Goal: Task Accomplishment & Management: Manage account settings

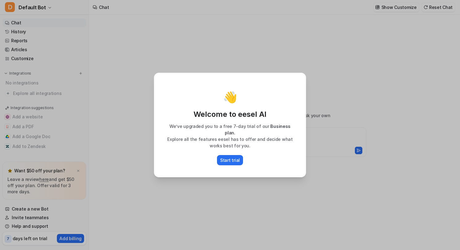
type textarea "**********"
click at [229, 158] on p "Start trial" at bounding box center [230, 160] width 20 height 6
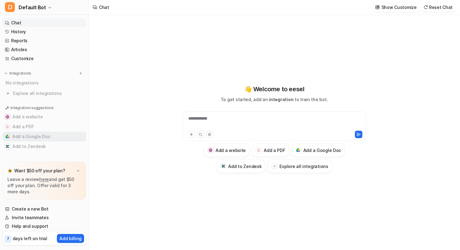
click at [33, 136] on button "Add a Google Doc" at bounding box center [44, 137] width 84 height 10
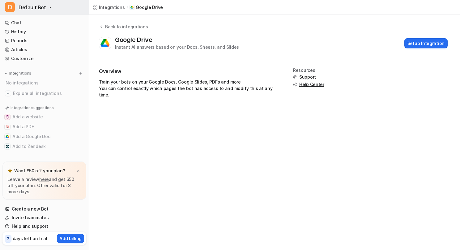
click at [48, 8] on icon "button" at bounding box center [49, 7] width 2 height 1
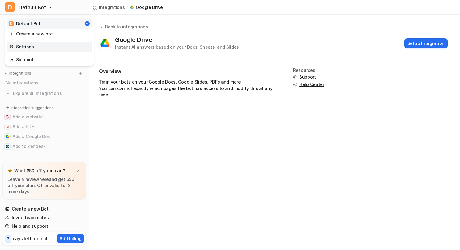
click at [26, 48] on link "Settings" at bounding box center [49, 47] width 85 height 10
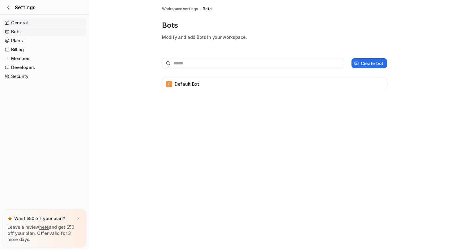
click at [18, 23] on link "General" at bounding box center [44, 23] width 84 height 9
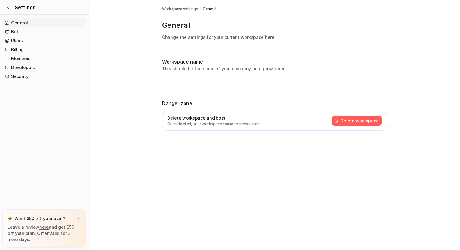
type input "**********"
click at [16, 40] on link "Plans" at bounding box center [44, 40] width 84 height 9
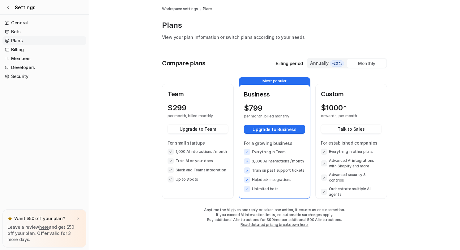
click at [377, 63] on div "Monthly" at bounding box center [367, 63] width 40 height 9
click at [365, 63] on div "Monthly" at bounding box center [367, 63] width 40 height 9
click at [20, 49] on link "Billing" at bounding box center [44, 49] width 84 height 9
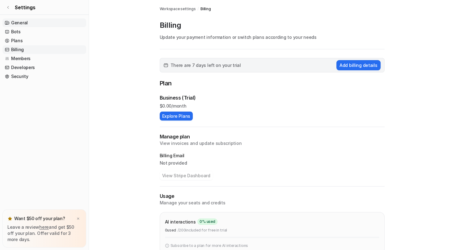
click at [20, 23] on link "General" at bounding box center [44, 23] width 84 height 9
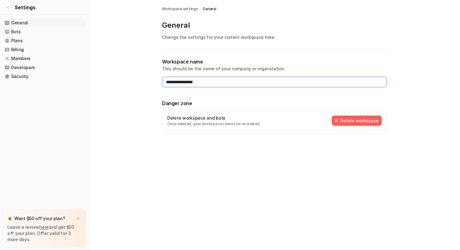
drag, startPoint x: 213, startPoint y: 83, endPoint x: 160, endPoint y: 85, distance: 53.5
click at [160, 85] on div "**********" at bounding box center [274, 73] width 235 height 146
type input "********"
click at [8, 6] on icon at bounding box center [7, 7] width 1 height 2
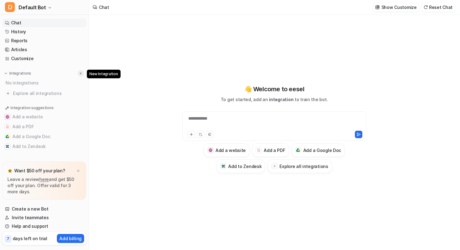
click at [80, 73] on img at bounding box center [80, 73] width 4 height 4
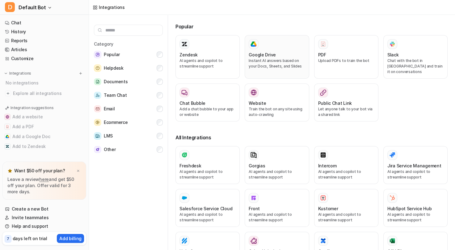
click at [276, 53] on div "Google Drive" at bounding box center [277, 55] width 56 height 6
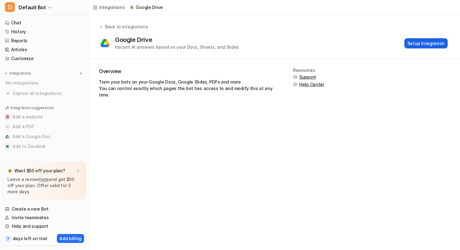
click at [418, 42] on button "Setup Integration" at bounding box center [425, 43] width 43 height 10
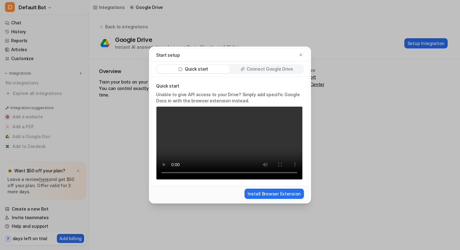
click at [262, 66] on p "Connect Google Drive" at bounding box center [269, 69] width 46 height 6
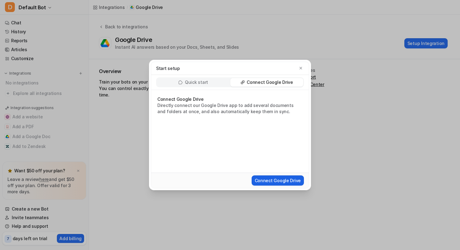
click at [278, 180] on button "Connect Google Drive" at bounding box center [277, 181] width 52 height 10
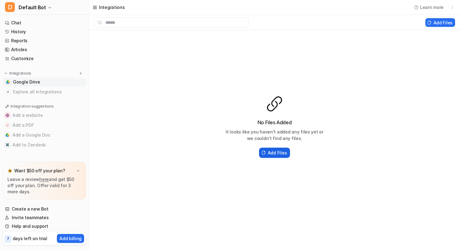
click at [268, 154] on h2 "Add Files" at bounding box center [276, 153] width 19 height 6
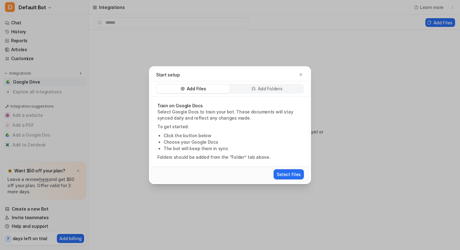
click at [253, 89] on icon at bounding box center [253, 89] width 4 height 4
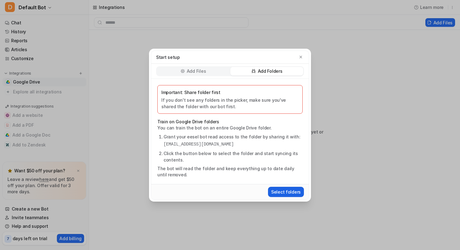
click at [280, 192] on button "Select folders" at bounding box center [286, 192] width 36 height 10
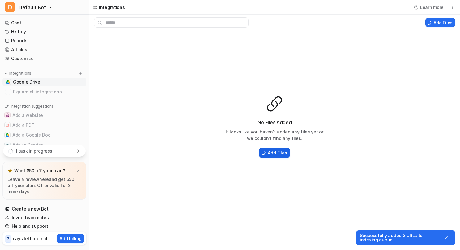
click at [279, 153] on h2 "Add Files" at bounding box center [276, 153] width 19 height 6
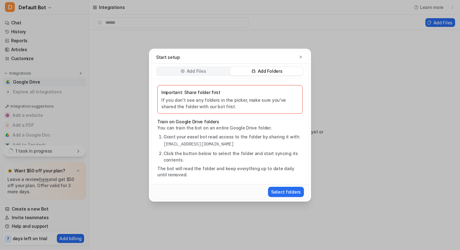
click at [259, 71] on p "Add Folders" at bounding box center [270, 71] width 25 height 6
click at [283, 191] on button "Select folders" at bounding box center [286, 192] width 36 height 10
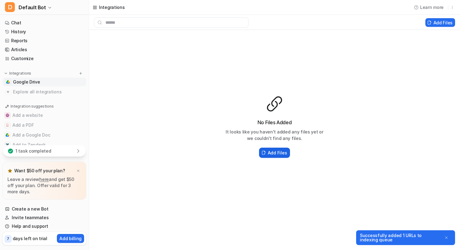
click at [269, 154] on h2 "Add Files" at bounding box center [276, 153] width 19 height 6
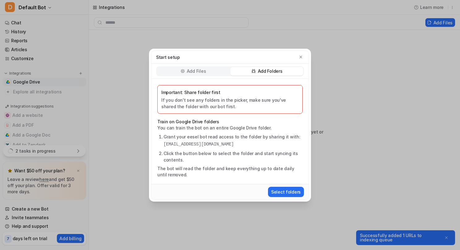
click at [274, 69] on p "Add Folders" at bounding box center [270, 71] width 25 height 6
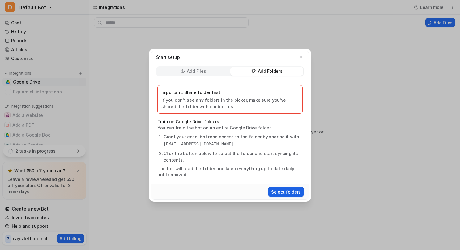
click at [281, 193] on button "Select folders" at bounding box center [286, 192] width 36 height 10
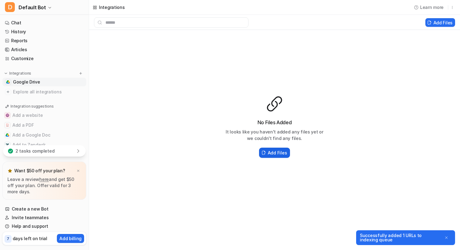
click at [271, 152] on h2 "Add Files" at bounding box center [276, 153] width 19 height 6
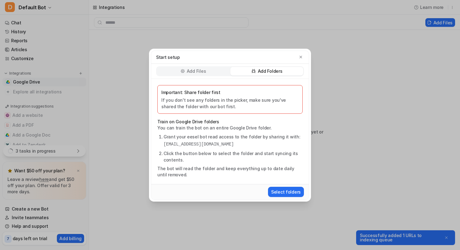
click at [261, 72] on p "Add Folders" at bounding box center [270, 71] width 25 height 6
click at [284, 191] on button "Select folders" at bounding box center [286, 192] width 36 height 10
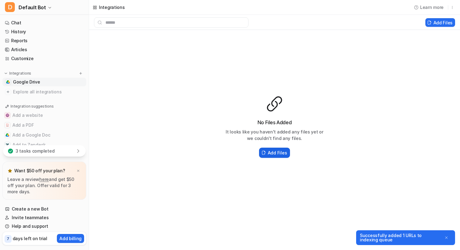
click at [274, 155] on h2 "Add Files" at bounding box center [276, 153] width 19 height 6
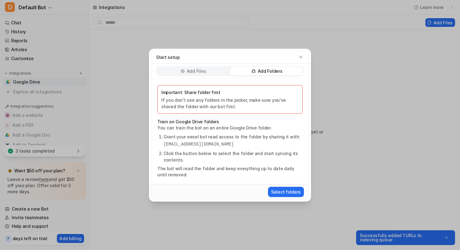
click at [272, 72] on p "Add Folders" at bounding box center [270, 71] width 25 height 6
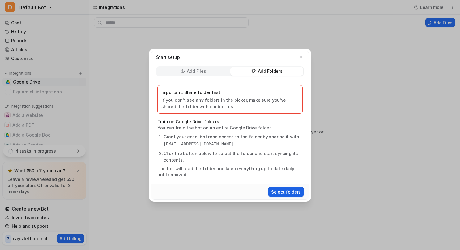
click at [280, 191] on button "Select folders" at bounding box center [286, 192] width 36 height 10
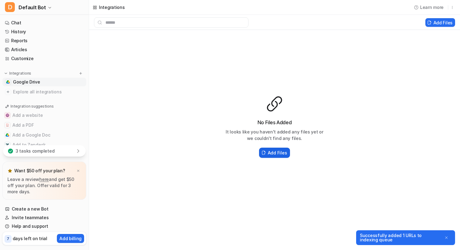
click at [268, 154] on h2 "Add Files" at bounding box center [276, 153] width 19 height 6
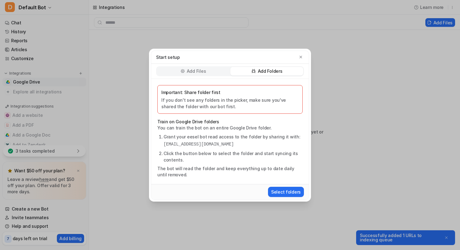
click at [271, 71] on p "Add Folders" at bounding box center [270, 71] width 25 height 6
click at [282, 192] on button "Select folders" at bounding box center [286, 192] width 36 height 10
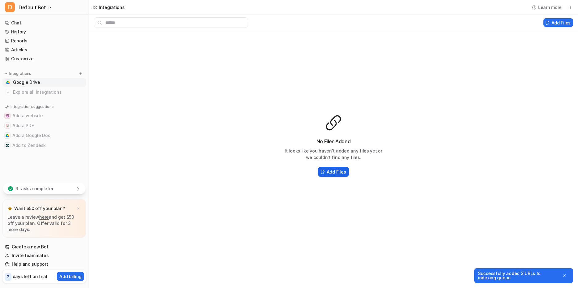
click at [334, 172] on h2 "Add Files" at bounding box center [336, 171] width 19 height 6
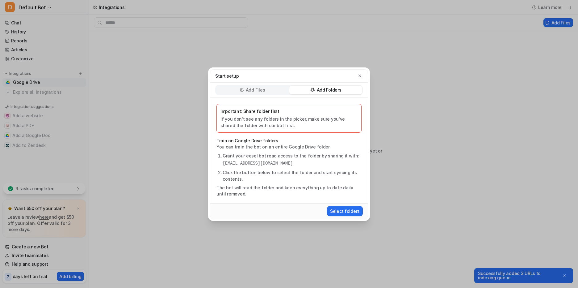
click at [320, 89] on p "Add Folders" at bounding box center [329, 90] width 25 height 6
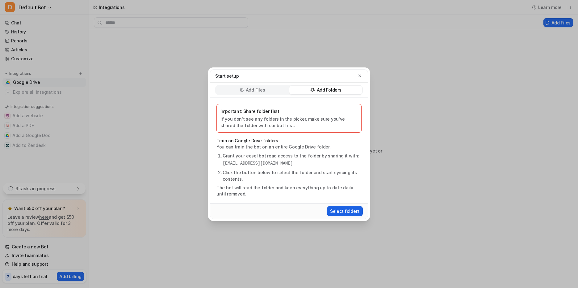
click at [343, 210] on button "Select folders" at bounding box center [345, 211] width 36 height 10
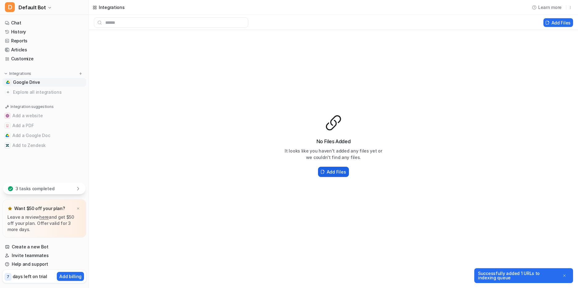
click at [330, 172] on h2 "Add Files" at bounding box center [336, 171] width 19 height 6
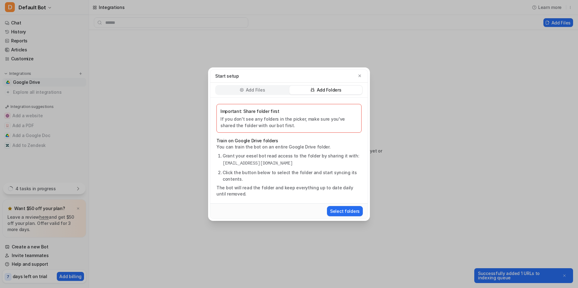
click at [324, 89] on p "Add Folders" at bounding box center [329, 90] width 25 height 6
click at [348, 212] on button "Select folders" at bounding box center [345, 211] width 36 height 10
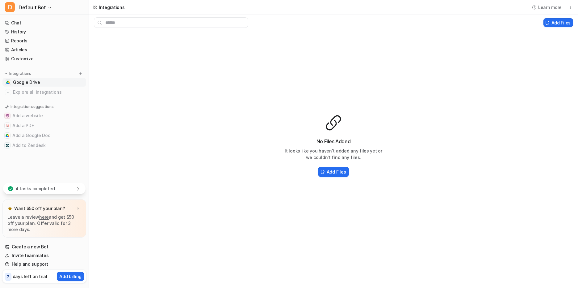
click at [78, 189] on icon at bounding box center [79, 188] width 2 height 3
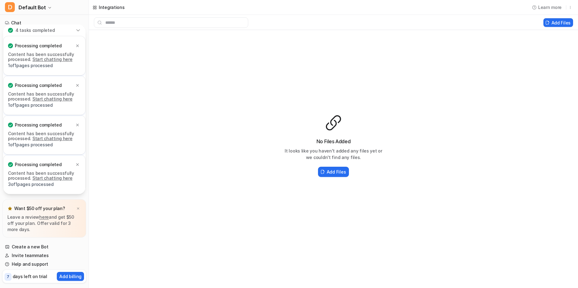
click at [133, 118] on div "No Files Added It looks like you haven't added any files yet or we couldn't fin…" at bounding box center [333, 146] width 489 height 232
click at [119, 221] on div "No Files Added It looks like you haven't added any files yet or we couldn't fin…" at bounding box center [333, 146] width 489 height 232
click at [77, 30] on icon at bounding box center [78, 30] width 5 height 5
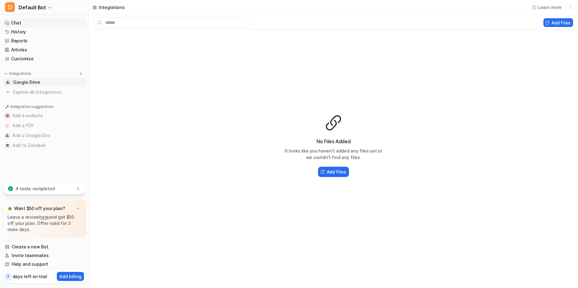
click at [18, 22] on link "Chat" at bounding box center [44, 23] width 84 height 9
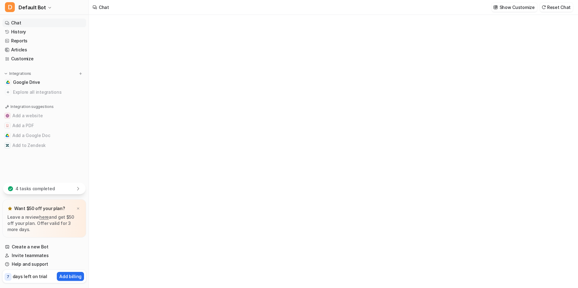
type textarea "**********"
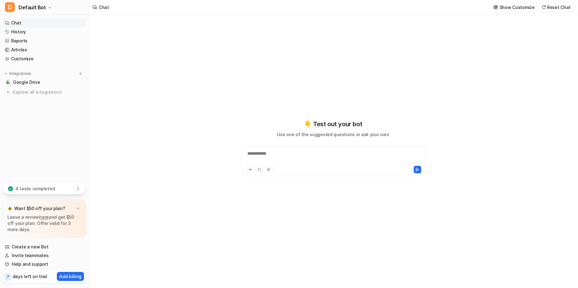
click at [276, 153] on div "**********" at bounding box center [333, 157] width 181 height 14
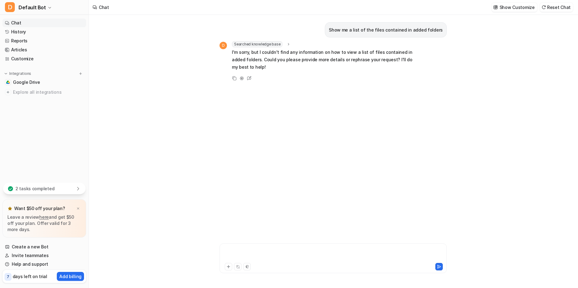
click at [234, 250] on div at bounding box center [333, 254] width 224 height 14
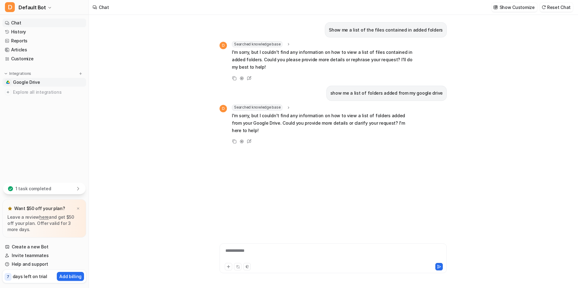
click at [33, 83] on span "Google Drive" at bounding box center [26, 82] width 27 height 6
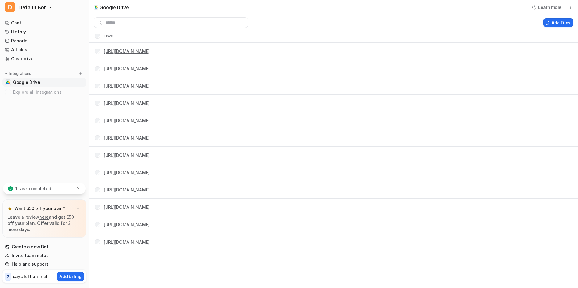
click at [150, 51] on link "[URL][DOMAIN_NAME]" at bounding box center [127, 50] width 46 height 5
click at [21, 23] on link "Chat" at bounding box center [44, 23] width 84 height 9
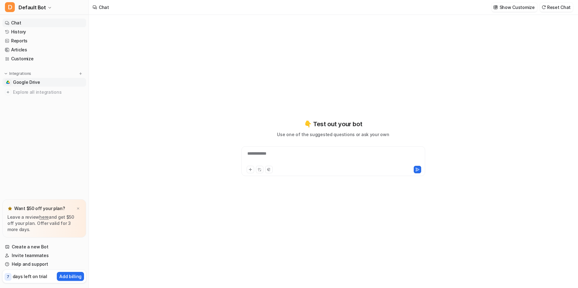
click at [33, 82] on span "Google Drive" at bounding box center [26, 82] width 27 height 6
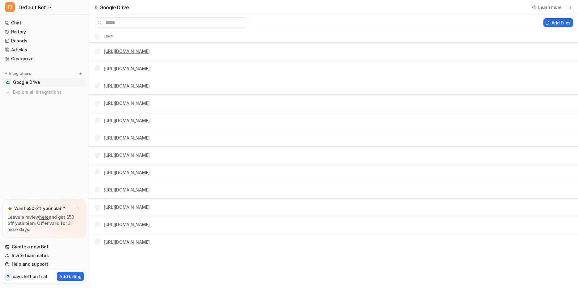
click at [139, 53] on link "[URL][DOMAIN_NAME]" at bounding box center [127, 50] width 46 height 5
click at [20, 50] on link "Articles" at bounding box center [44, 49] width 84 height 9
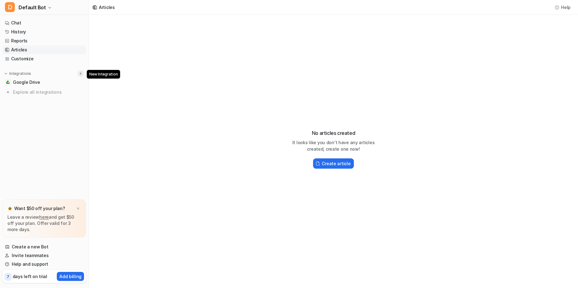
click at [80, 73] on img at bounding box center [80, 73] width 4 height 4
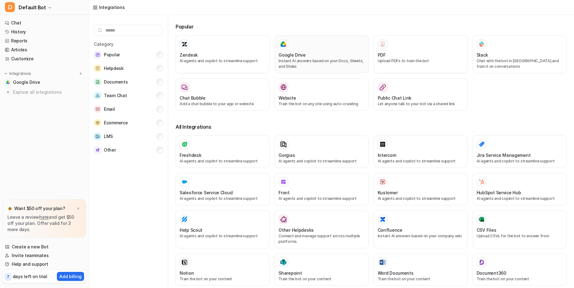
click at [301, 57] on h3 "Google Drive" at bounding box center [291, 55] width 27 height 6
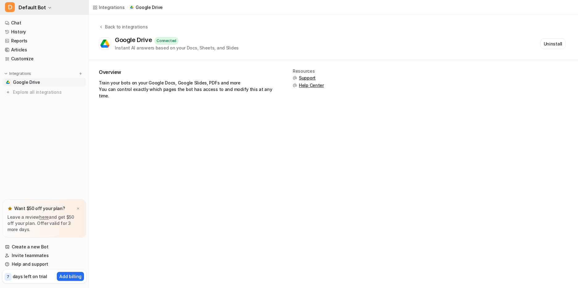
click at [48, 8] on icon "button" at bounding box center [50, 8] width 4 height 4
click at [41, 22] on link "D Default Bot" at bounding box center [49, 24] width 85 height 10
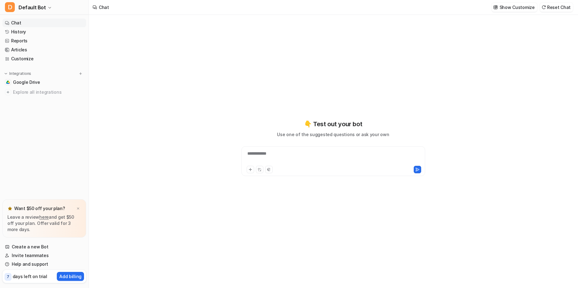
click at [273, 155] on div "**********" at bounding box center [333, 157] width 181 height 14
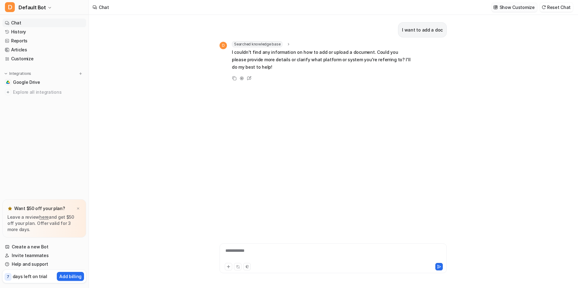
click at [459, 7] on p "Show Customize" at bounding box center [517, 7] width 35 height 6
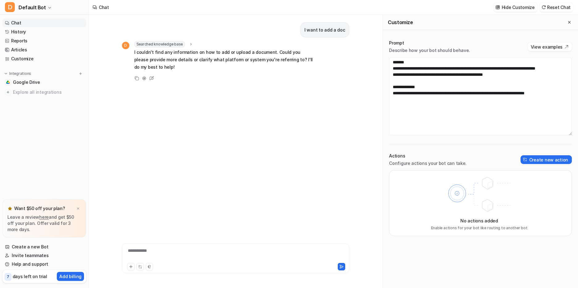
click at [212, 116] on div "I want to add a doc D Searched knowledge base search_queries : "add a doc,add d…" at bounding box center [235, 121] width 227 height 212
click at [204, 122] on div "I want to add a doc D Searched knowledge base search_queries : "add a doc,add d…" at bounding box center [235, 121] width 227 height 212
click at [28, 32] on link "History" at bounding box center [44, 31] width 84 height 9
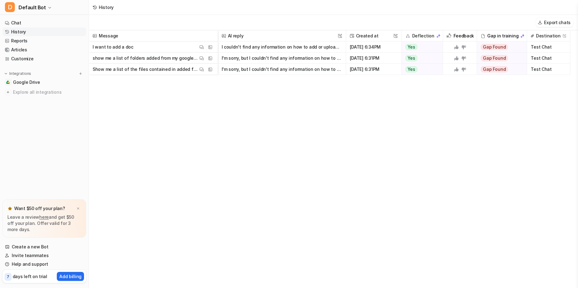
click at [459, 48] on icon at bounding box center [463, 46] width 5 height 5
click at [459, 58] on icon at bounding box center [464, 58] width 4 height 4
click at [459, 69] on icon at bounding box center [464, 69] width 4 height 4
click at [38, 246] on link "Create a new Bot" at bounding box center [44, 246] width 84 height 9
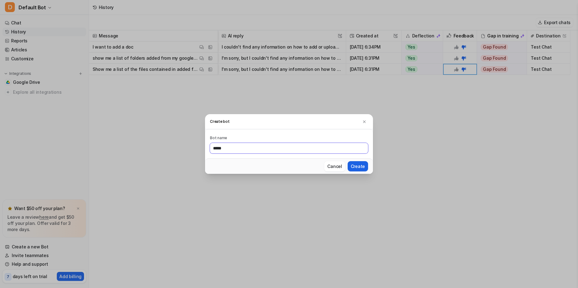
type input "*****"
click at [356, 166] on button "Create" at bounding box center [358, 166] width 20 height 10
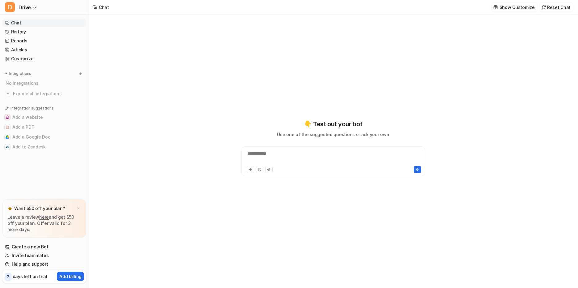
type textarea "**********"
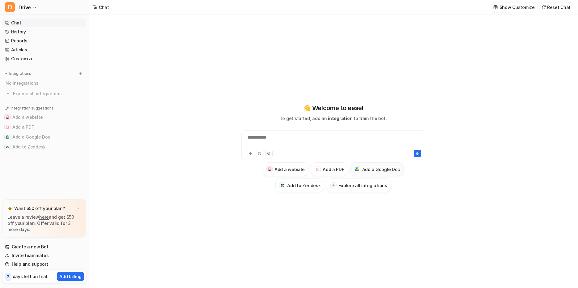
click at [376, 170] on h3 "Add a Google Doc" at bounding box center [381, 169] width 38 height 6
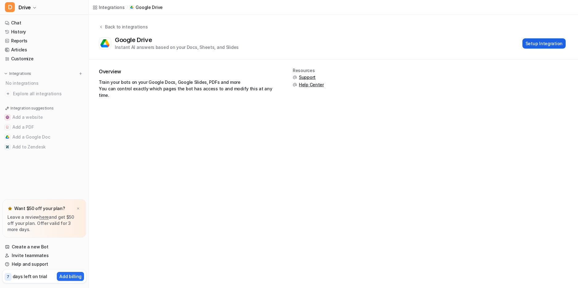
click at [459, 43] on button "Setup Integration" at bounding box center [544, 43] width 43 height 10
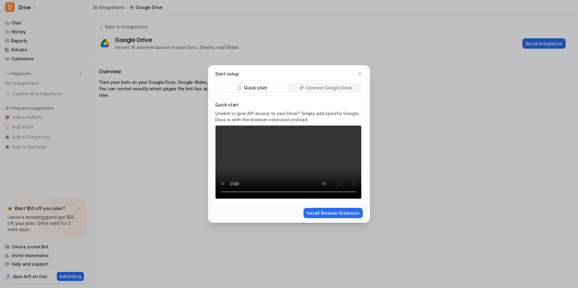
click at [321, 85] on p "Connect Google Drive" at bounding box center [329, 88] width 46 height 6
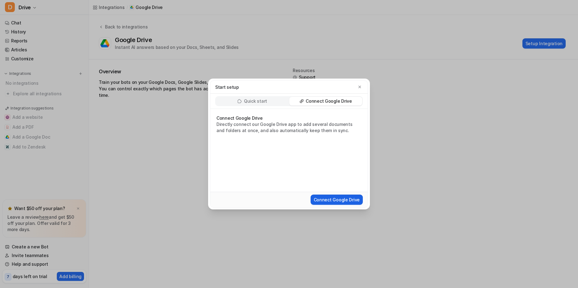
click at [328, 197] on button "Connect Google Drive" at bounding box center [337, 199] width 52 height 10
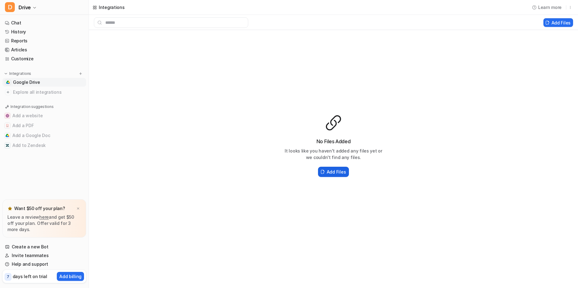
click at [329, 171] on h2 "Add Files" at bounding box center [336, 171] width 19 height 6
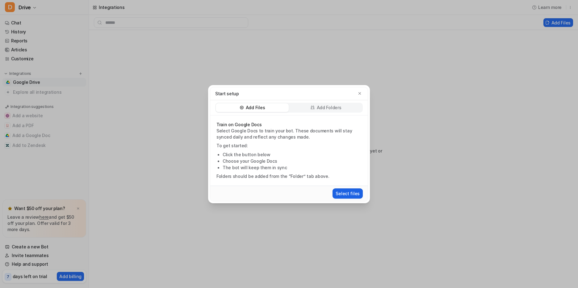
click at [349, 193] on button "Select files" at bounding box center [348, 193] width 30 height 10
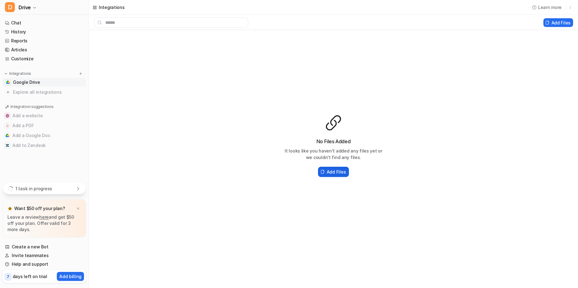
click at [330, 171] on h2 "Add Files" at bounding box center [336, 171] width 19 height 6
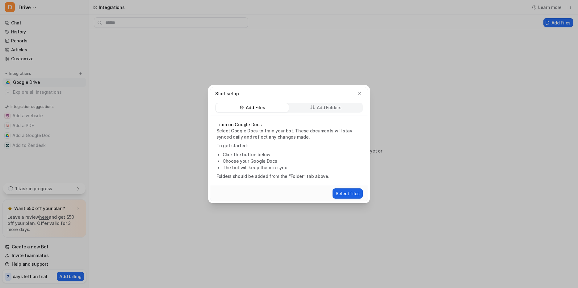
click at [345, 194] on button "Select files" at bounding box center [348, 193] width 30 height 10
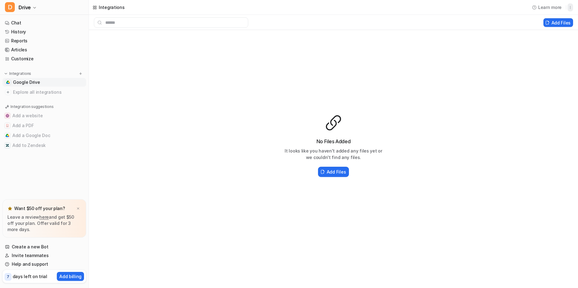
click at [459, 7] on icon "button" at bounding box center [570, 7] width 4 height 4
click at [459, 23] on button "Delete" at bounding box center [538, 20] width 67 height 11
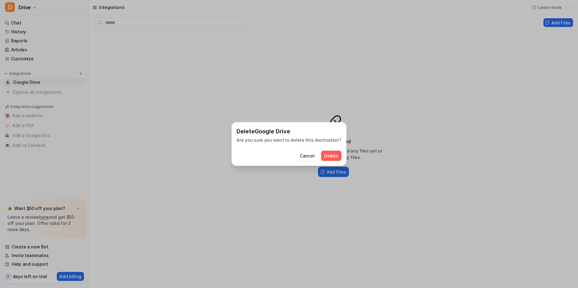
click at [331, 153] on button "Delete" at bounding box center [331, 155] width 20 height 10
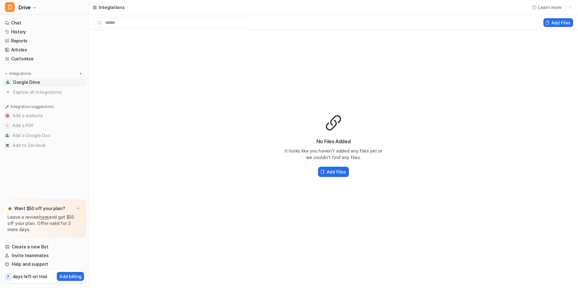
click at [60, 84] on link "Google Drive" at bounding box center [44, 82] width 84 height 9
click at [20, 82] on span "Google Drive" at bounding box center [26, 82] width 27 height 6
click at [459, 6] on icon "button" at bounding box center [570, 7] width 4 height 4
click at [459, 24] on button "Delete" at bounding box center [538, 20] width 67 height 11
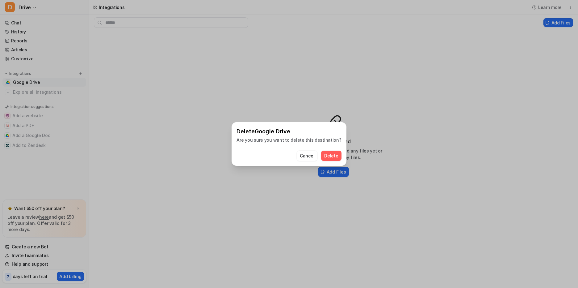
click at [330, 157] on button "Delete" at bounding box center [331, 155] width 20 height 10
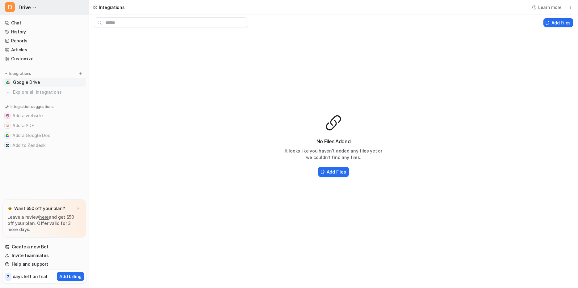
click at [33, 8] on icon "button" at bounding box center [35, 8] width 4 height 4
click at [35, 25] on div "D Default Bot" at bounding box center [25, 23] width 32 height 6
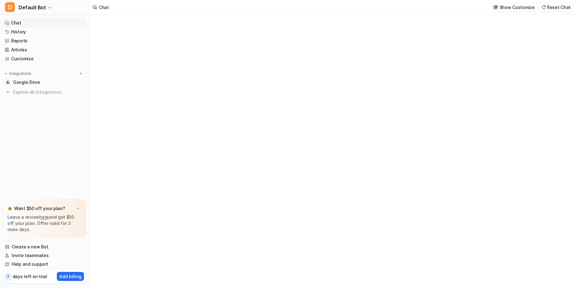
type textarea "**********"
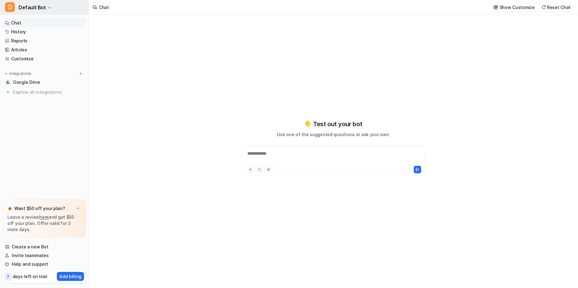
click at [46, 5] on button "D Default Bot" at bounding box center [44, 7] width 89 height 15
click at [29, 56] on link "Settings" at bounding box center [49, 57] width 85 height 10
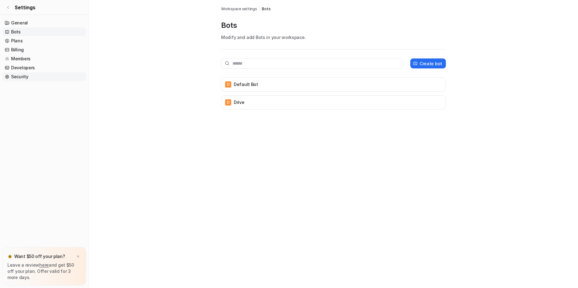
drag, startPoint x: 402, startPoint y: 82, endPoint x: 19, endPoint y: 76, distance: 383.0
click at [19, 76] on link "Security" at bounding box center [44, 76] width 84 height 9
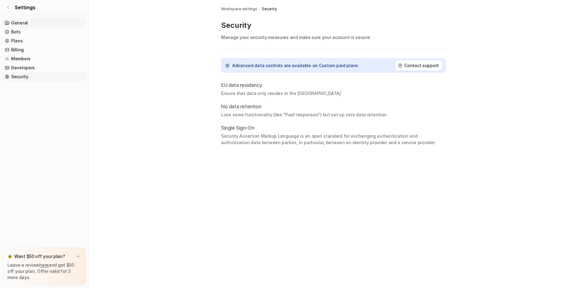
click at [22, 23] on link "General" at bounding box center [44, 23] width 84 height 9
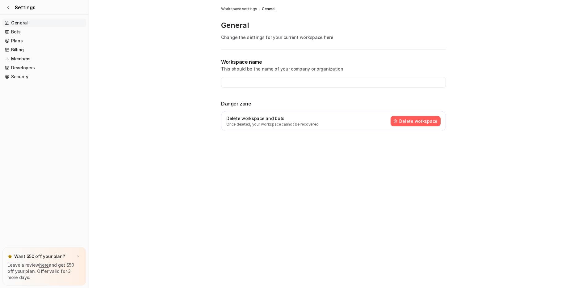
type input "********"
click at [405, 120] on button "Delete workspace" at bounding box center [416, 121] width 50 height 10
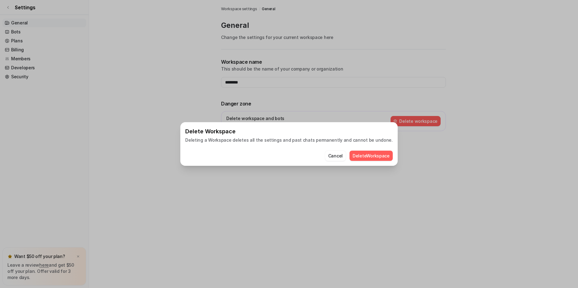
click at [353, 155] on button "Delete Workspace" at bounding box center [371, 155] width 43 height 10
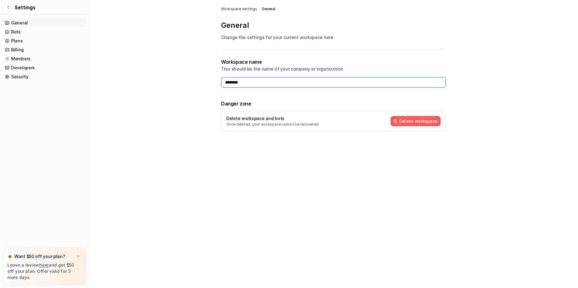
click at [277, 83] on input "********" at bounding box center [333, 82] width 225 height 11
click at [425, 121] on button "Delete workspace" at bounding box center [416, 121] width 50 height 10
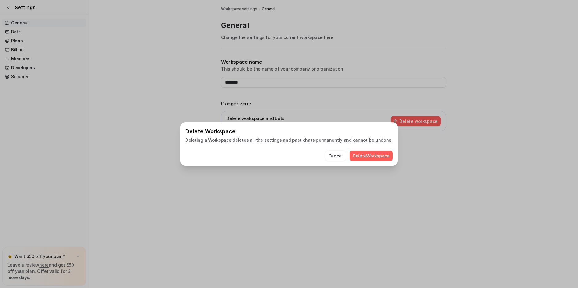
click at [356, 153] on button "Delete Workspace" at bounding box center [371, 155] width 43 height 10
click at [100, 95] on div "Delete Workspace Deleting a Workspace deletes all the settings and past chats p…" at bounding box center [289, 144] width 578 height 288
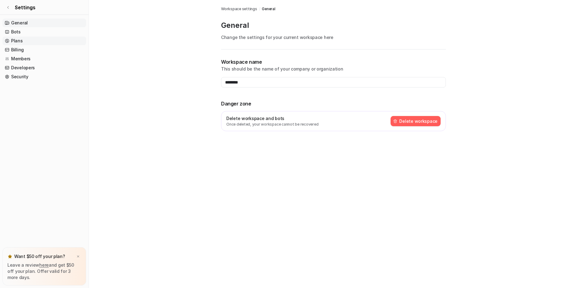
click at [23, 40] on link "Plans" at bounding box center [44, 40] width 84 height 9
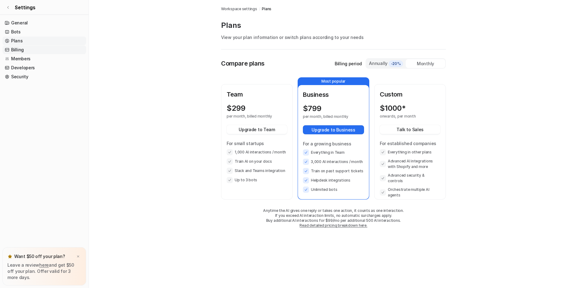
click at [20, 50] on link "Billing" at bounding box center [44, 49] width 84 height 9
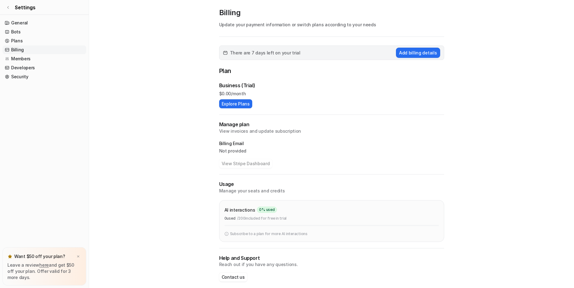
scroll to position [19, 0]
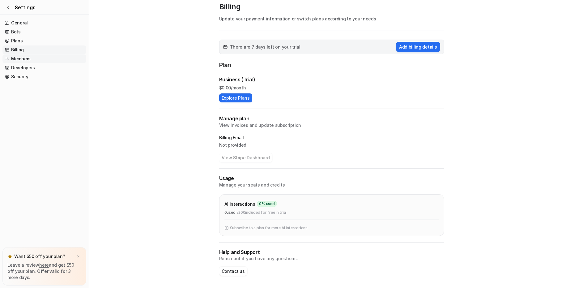
click at [27, 61] on link "Members" at bounding box center [44, 58] width 84 height 9
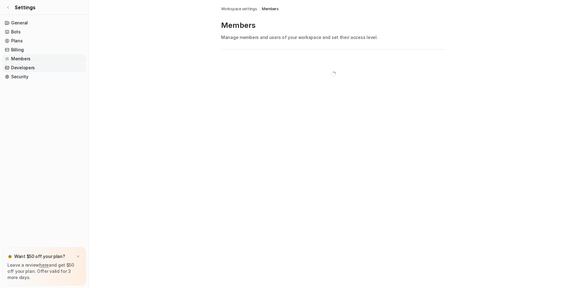
click at [26, 68] on link "Developers" at bounding box center [44, 67] width 84 height 9
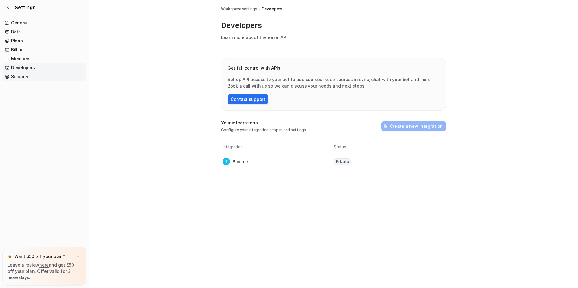
click at [24, 77] on link "Security" at bounding box center [44, 76] width 84 height 9
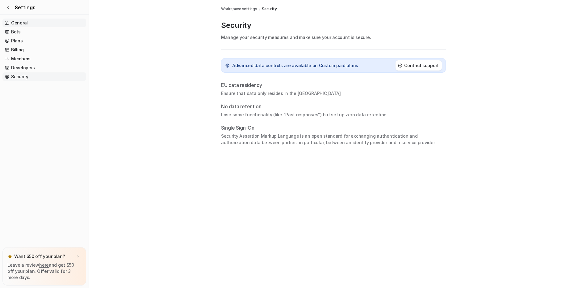
click at [23, 20] on link "General" at bounding box center [44, 23] width 84 height 9
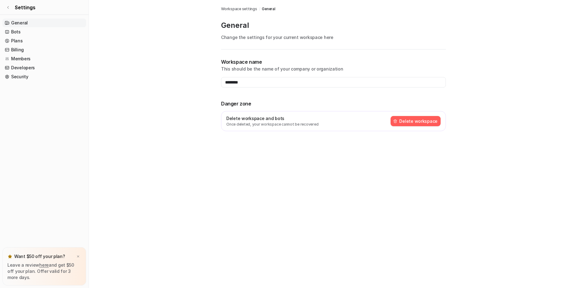
type input "**********"
click at [16, 78] on link "Security" at bounding box center [44, 76] width 84 height 9
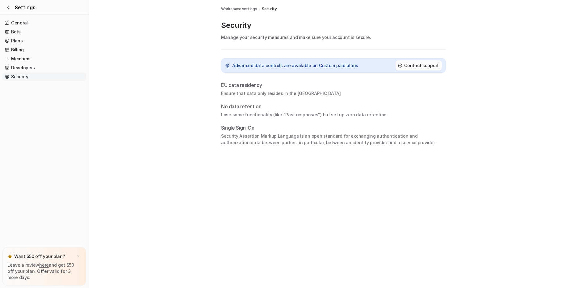
click at [426, 66] on h2 "Contact support" at bounding box center [421, 65] width 35 height 6
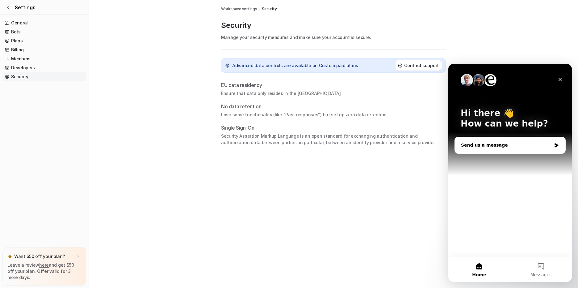
click at [459, 146] on div "Send us a message" at bounding box center [506, 145] width 90 height 6
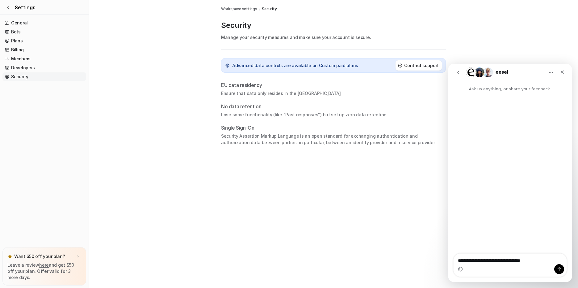
type textarea "**********"
click at [459, 250] on icon "Send a message…" at bounding box center [559, 269] width 3 height 4
